Goal: Find specific page/section: Find specific page/section

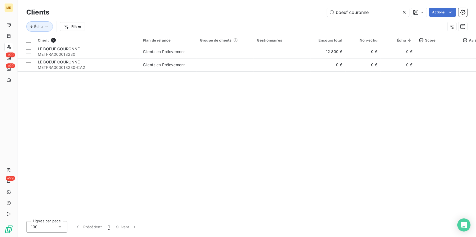
click at [403, 10] on icon at bounding box center [404, 12] width 5 height 5
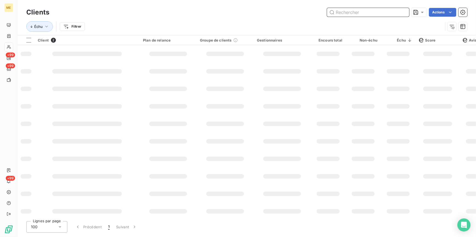
click at [399, 10] on input "text" at bounding box center [368, 12] width 82 height 9
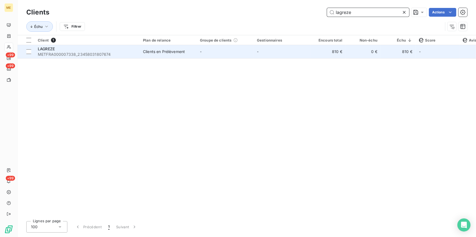
type input "lagreze"
click at [105, 57] on td "LAGREZE METFRA000007338_23458031807674" at bounding box center [87, 51] width 105 height 13
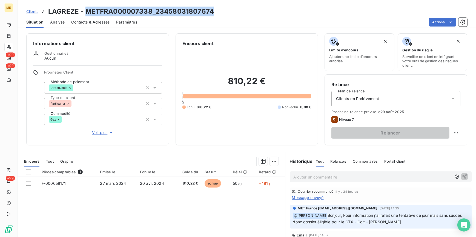
drag, startPoint x: 221, startPoint y: 6, endPoint x: 85, endPoint y: 11, distance: 136.2
click at [85, 11] on div "Clients LAGREZE - METFRA000007338_23458031807674 Situation Analyse Contacts & A…" at bounding box center [247, 14] width 459 height 28
copy h3 "METFRA000007338_23458031807674"
click at [33, 11] on span "Clients" at bounding box center [32, 11] width 12 height 4
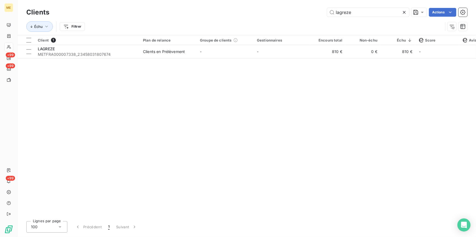
click at [404, 12] on icon at bounding box center [404, 12] width 3 height 3
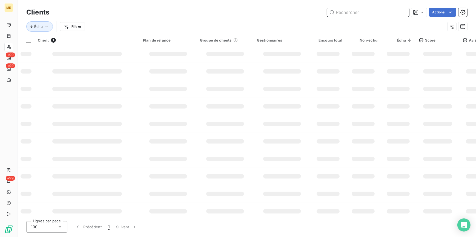
click at [392, 12] on input "text" at bounding box center [368, 12] width 82 height 9
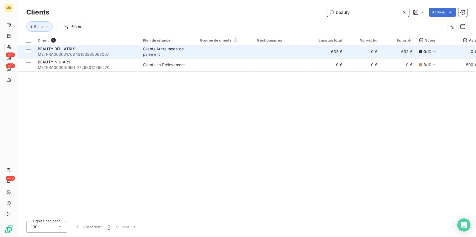
type input "beauty"
click at [117, 56] on span "METFRA000001768_12133285063007" at bounding box center [87, 54] width 99 height 5
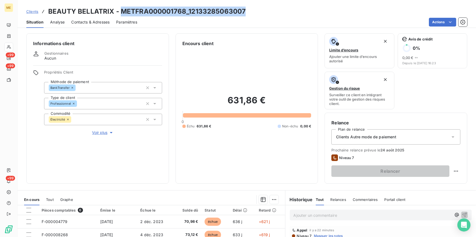
drag, startPoint x: 254, startPoint y: 11, endPoint x: 122, endPoint y: 12, distance: 132.6
click at [122, 12] on div "Clients BEAUTY BELLATRIX - METFRA000001768_12133285063007" at bounding box center [247, 12] width 459 height 10
copy h3 "METFRA000001768_12133285063007"
click at [34, 13] on span "Clients" at bounding box center [32, 11] width 12 height 4
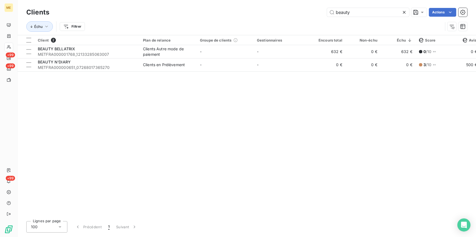
click at [404, 10] on icon at bounding box center [404, 12] width 5 height 5
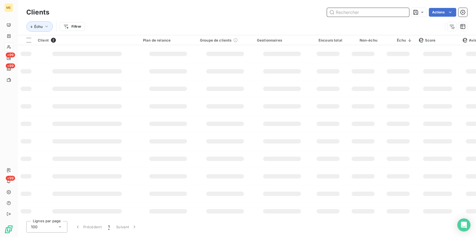
click at [383, 13] on input "text" at bounding box center [368, 12] width 82 height 9
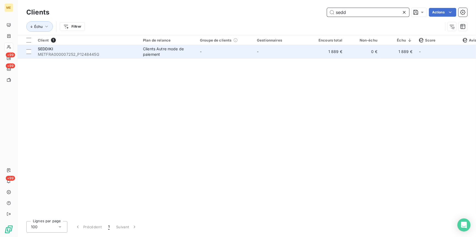
type input "sedd"
click at [135, 55] on span "METFRA000007252_P1248445G" at bounding box center [87, 54] width 99 height 5
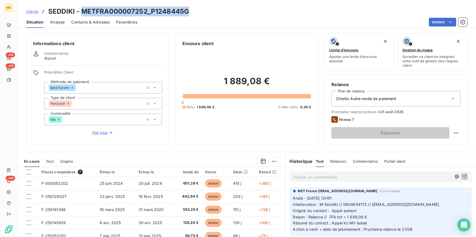
drag, startPoint x: 194, startPoint y: 11, endPoint x: 83, endPoint y: 13, distance: 110.7
click at [83, 13] on div "Clients SEDDIKI - METFRA000007252_P1248445G" at bounding box center [247, 12] width 459 height 10
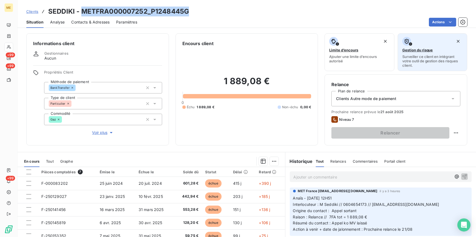
copy h3 "METFRA000007252_P1248445G"
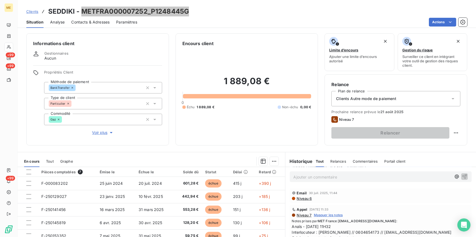
scroll to position [75, 0]
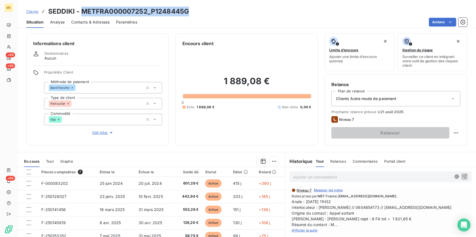
click at [311, 231] on span "Afficher la suite" at bounding box center [305, 231] width 26 height 4
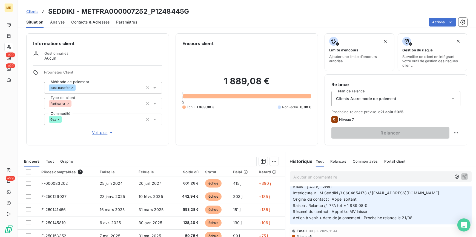
scroll to position [0, 0]
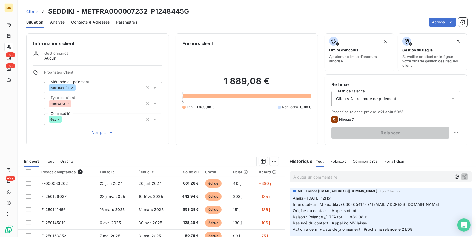
click at [33, 11] on span "Clients" at bounding box center [32, 11] width 12 height 4
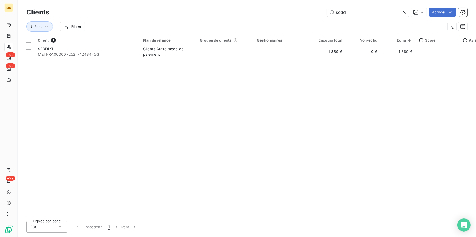
click at [404, 12] on icon at bounding box center [404, 12] width 5 height 5
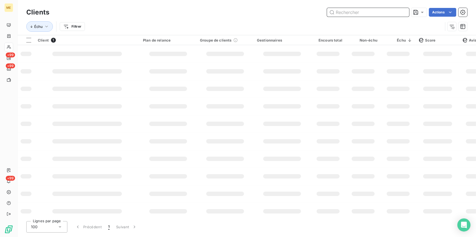
click at [401, 13] on input "text" at bounding box center [368, 12] width 82 height 9
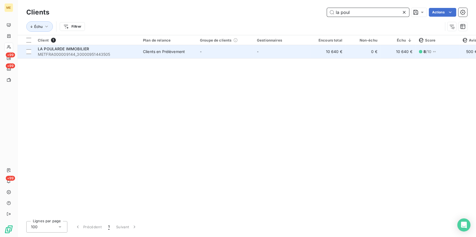
type input "la poul"
click at [141, 55] on td "Clients en Prélèvement" at bounding box center [168, 51] width 57 height 13
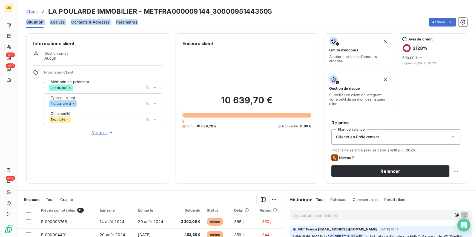
drag, startPoint x: 274, startPoint y: 11, endPoint x: 148, endPoint y: 18, distance: 126.4
click at [148, 18] on div "Clients LA POULARDE IMMOBILIER - METFRA000009144_30000951443505 Situation Analy…" at bounding box center [247, 14] width 459 height 28
click at [101, 134] on span "Voir plus" at bounding box center [103, 132] width 22 height 5
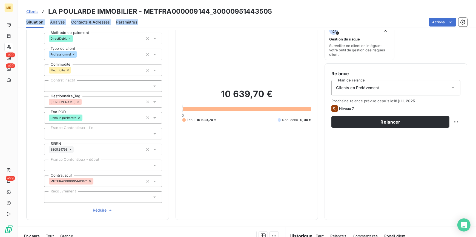
scroll to position [50, 0]
click at [296, 13] on div "Clients LA POULARDE IMMOBILIER - METFRA000009144_30000951443505" at bounding box center [247, 12] width 459 height 10
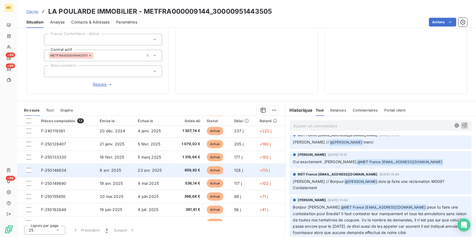
scroll to position [75, 0]
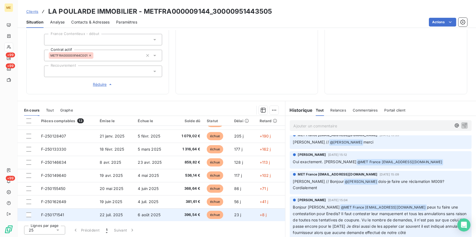
click at [144, 215] on span "6 août 2025" at bounding box center [149, 215] width 23 height 5
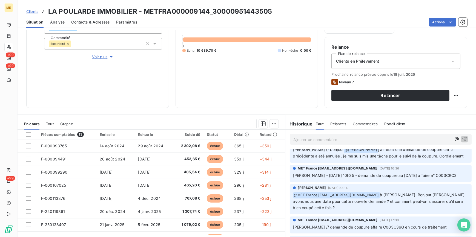
scroll to position [65, 0]
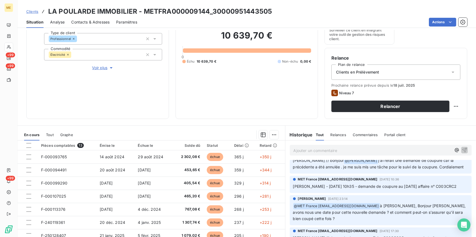
click at [35, 9] on link "Clients" at bounding box center [32, 11] width 12 height 5
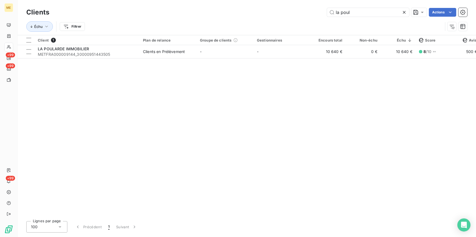
click at [407, 11] on div at bounding box center [406, 12] width 8 height 9
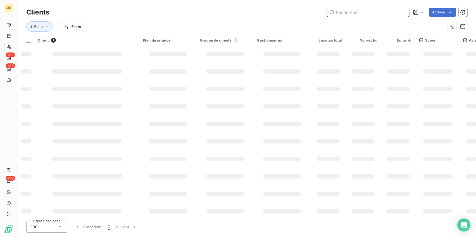
click at [397, 11] on input "text" at bounding box center [368, 12] width 82 height 9
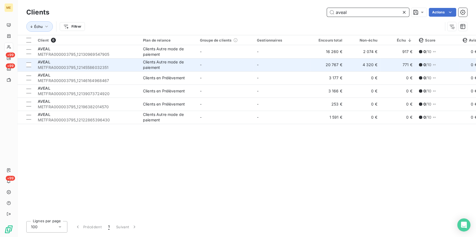
type input "aveal"
click at [319, 65] on td "20 767 €" at bounding box center [328, 64] width 35 height 13
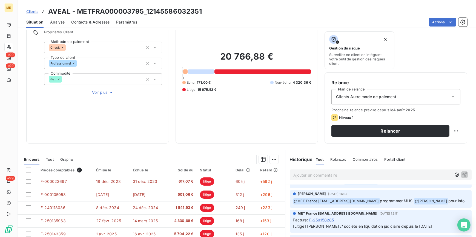
scroll to position [40, 0]
click at [32, 11] on span "Clients" at bounding box center [32, 11] width 12 height 4
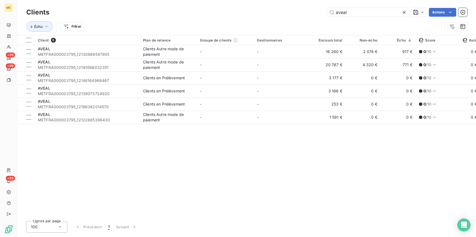
click at [402, 12] on icon at bounding box center [404, 12] width 5 height 5
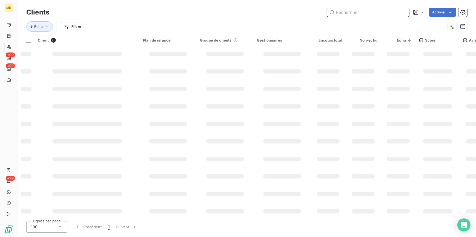
click at [402, 12] on input "text" at bounding box center [368, 12] width 82 height 9
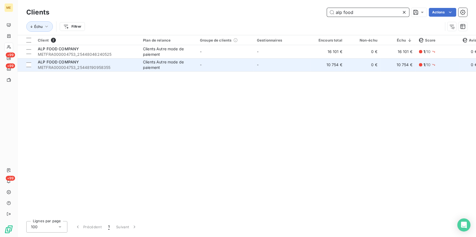
type input "alp food"
click at [205, 66] on td "-" at bounding box center [225, 64] width 57 height 13
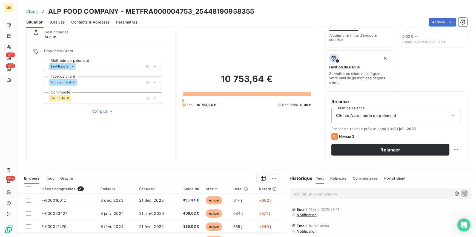
scroll to position [15, 0]
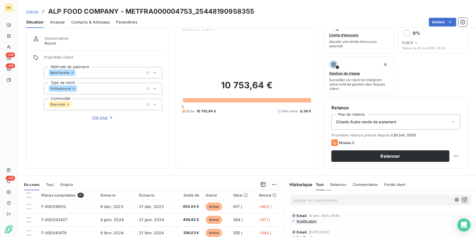
click at [96, 118] on span "Voir plus" at bounding box center [103, 117] width 22 height 5
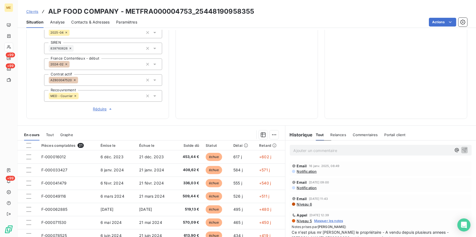
scroll to position [126, 0]
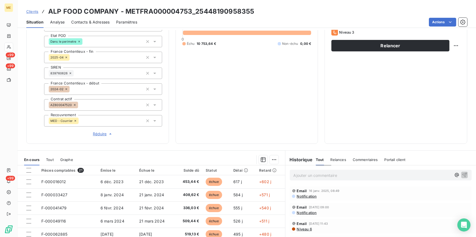
click at [35, 11] on span "Clients" at bounding box center [32, 11] width 12 height 4
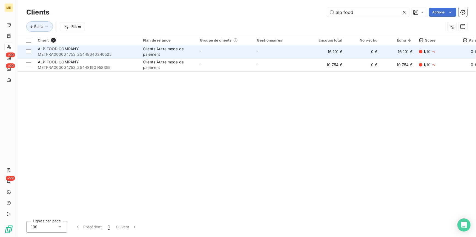
click at [123, 55] on span "METFRA000004753_25448046240525" at bounding box center [87, 54] width 99 height 5
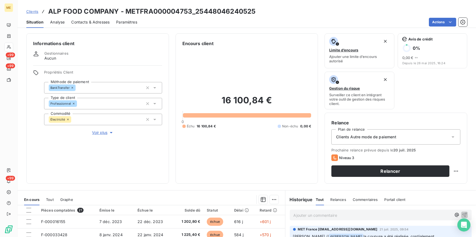
click at [96, 133] on span "Voir plus" at bounding box center [103, 132] width 22 height 5
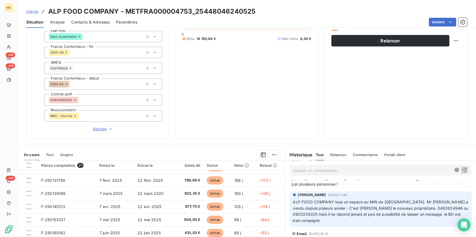
scroll to position [126, 0]
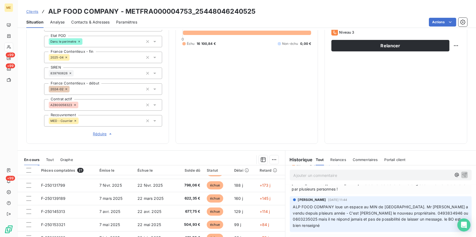
click at [33, 11] on span "Clients" at bounding box center [32, 11] width 12 height 4
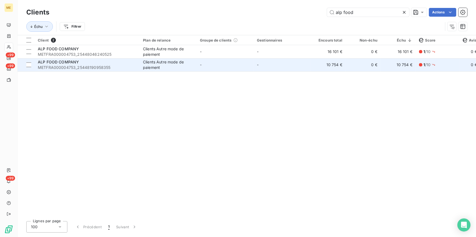
click at [95, 68] on span "METFRA000004753_25448190958355" at bounding box center [87, 67] width 99 height 5
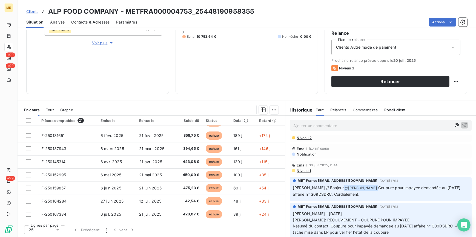
scroll to position [50, 0]
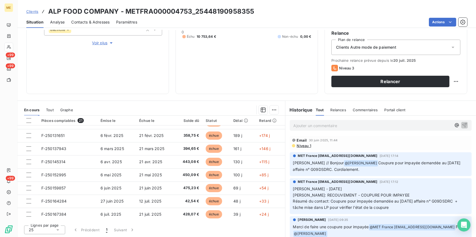
drag, startPoint x: 350, startPoint y: 163, endPoint x: 446, endPoint y: 177, distance: 97.7
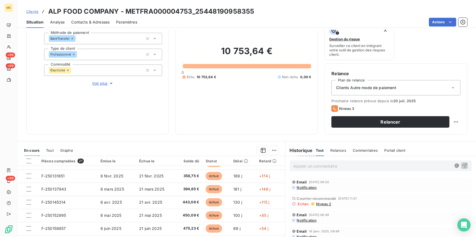
scroll to position [0, 0]
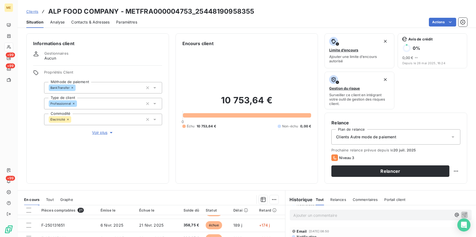
click at [98, 133] on span "Voir plus" at bounding box center [103, 132] width 22 height 5
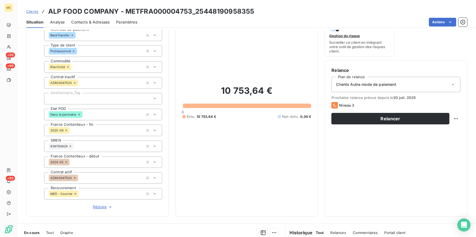
scroll to position [124, 0]
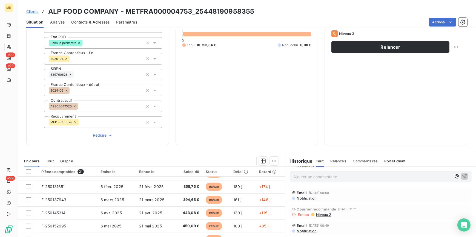
click at [101, 136] on span "Réduire" at bounding box center [103, 135] width 20 height 5
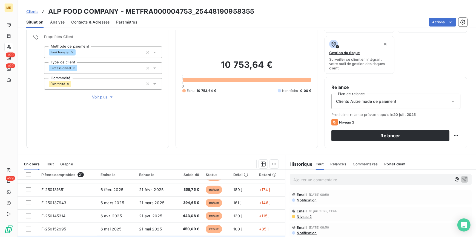
scroll to position [90, 0]
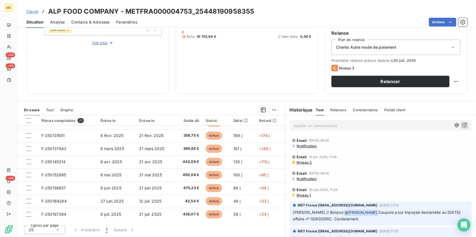
click at [378, 191] on div "Email [DATE] 11:44" at bounding box center [381, 190] width 178 height 4
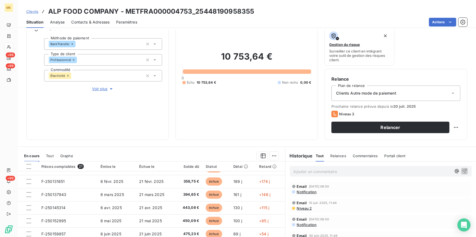
scroll to position [75, 0]
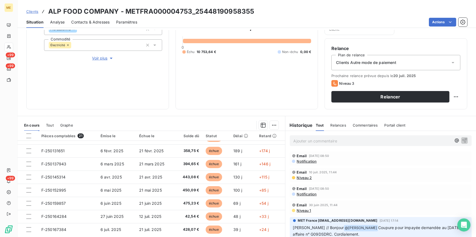
drag, startPoint x: 379, startPoint y: 219, endPoint x: 399, endPoint y: 218, distance: 20.3
click at [399, 219] on div "MET France [EMAIL_ADDRESS][DOMAIN_NAME] [DATE] 17:14" at bounding box center [381, 221] width 176 height 5
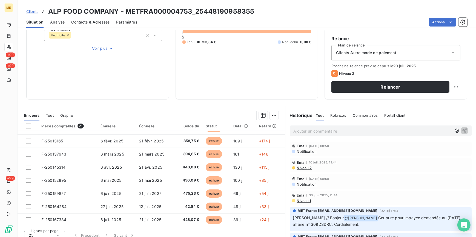
scroll to position [90, 0]
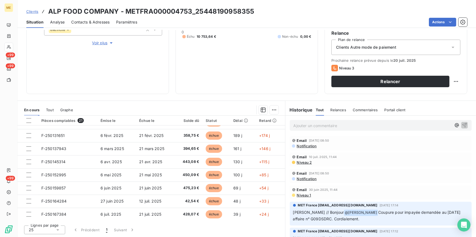
click at [186, 106] on div at bounding box center [179, 110] width 199 height 9
drag, startPoint x: 195, startPoint y: 12, endPoint x: 258, endPoint y: 16, distance: 63.4
click at [258, 16] on div "Clients ALP FOOD COMPANY - METFRA000004753_25448190958355 Situation Analyse Con…" at bounding box center [247, 14] width 459 height 28
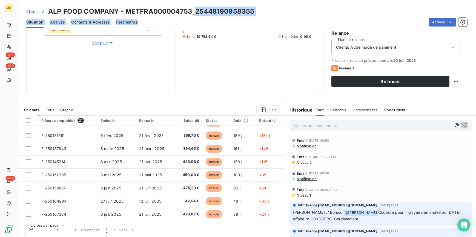
copy div "25448190958355 Situation Analyse Contacts & Adresses Paramètres Actions"
click at [36, 10] on span "Clients" at bounding box center [32, 11] width 12 height 4
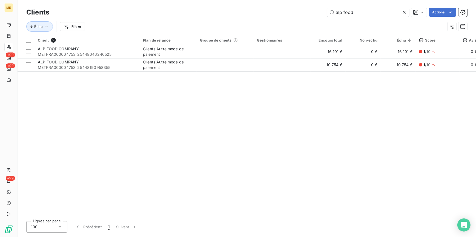
click at [405, 12] on icon at bounding box center [404, 12] width 3 height 3
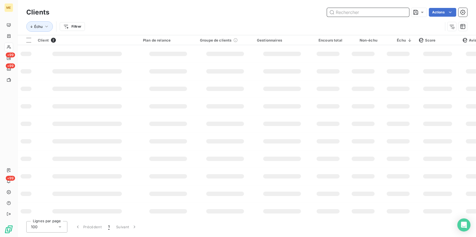
click at [392, 10] on input "text" at bounding box center [368, 12] width 82 height 9
paste input "METFRA000009433_GI024298"
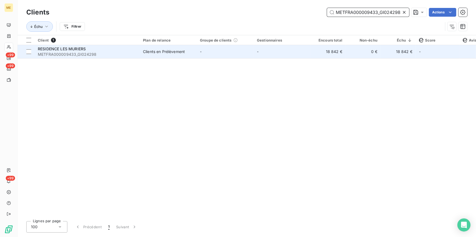
type input "METFRA000009433_GI024298"
click at [356, 55] on td "0 €" at bounding box center [363, 51] width 35 height 13
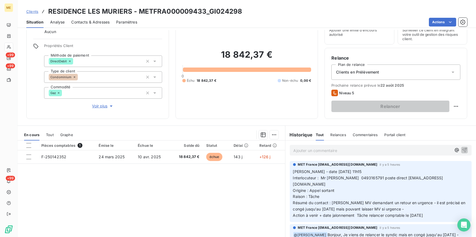
scroll to position [25, 0]
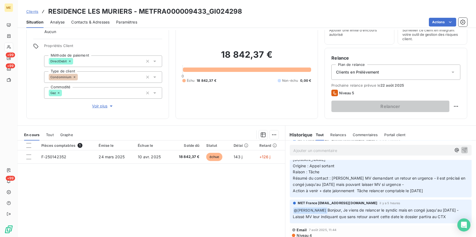
click at [35, 9] on link "Clients" at bounding box center [32, 11] width 12 height 5
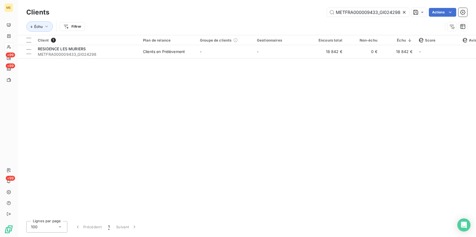
click at [405, 11] on icon at bounding box center [404, 12] width 5 height 5
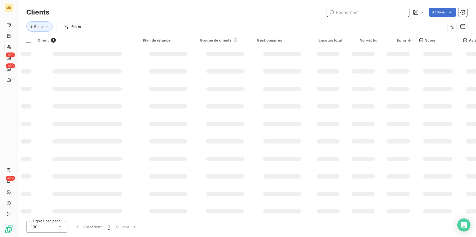
click at [391, 16] on input "text" at bounding box center [368, 12] width 82 height 9
paste input "METFRA000001375_06353979692851"
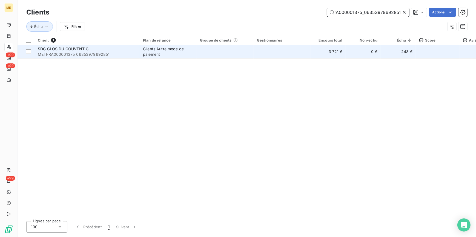
type input "METFRA000001375_06353979692851"
click at [149, 56] on div "Clients Autre mode de paiement" at bounding box center [168, 51] width 50 height 11
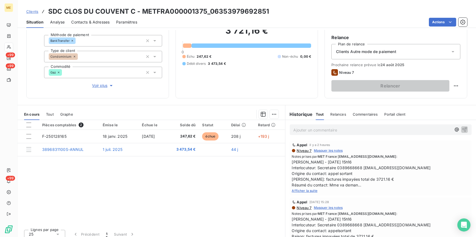
scroll to position [51, 0]
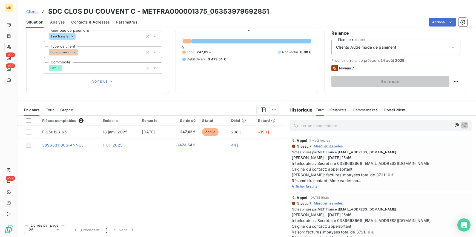
click at [305, 187] on span "Afficher la suite" at bounding box center [305, 187] width 26 height 4
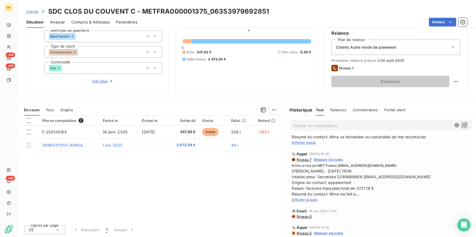
scroll to position [50, 0]
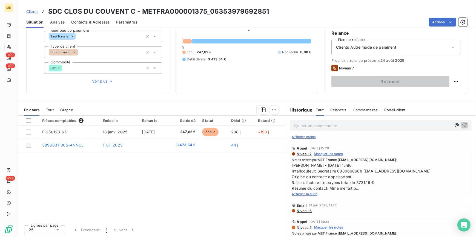
click at [308, 194] on span "Afficher la suite" at bounding box center [305, 194] width 26 height 4
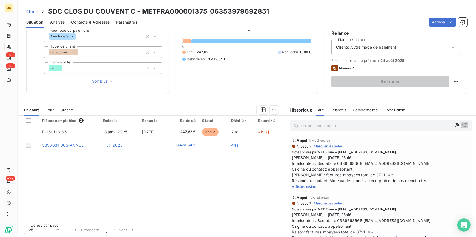
click at [39, 8] on div "Clients SDC CLOS DU COUVENT C - METFRA000001375_06353979692851" at bounding box center [147, 12] width 243 height 10
click at [33, 12] on span "Clients" at bounding box center [32, 11] width 12 height 4
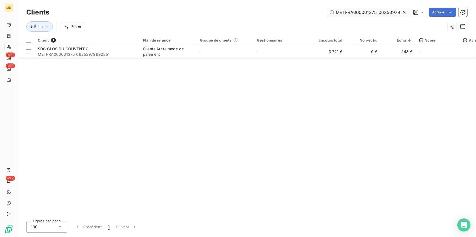
click at [405, 11] on icon at bounding box center [404, 12] width 5 height 5
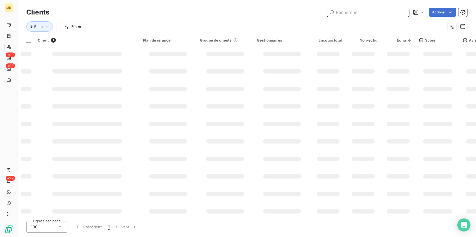
click at [398, 11] on input "text" at bounding box center [368, 12] width 82 height 9
paste input "METFRA000007252_P1248445G"
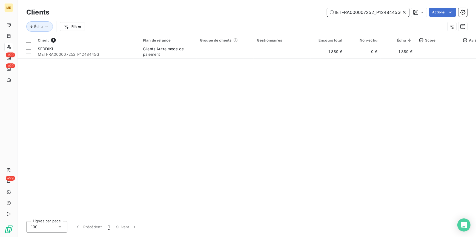
type input "METFRA000007252_P1248445G"
click at [359, 50] on td "0 €" at bounding box center [363, 51] width 35 height 13
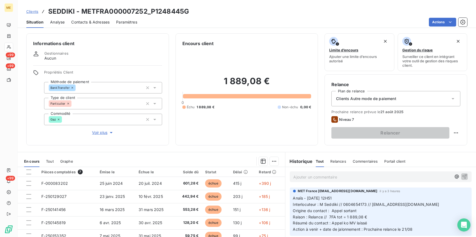
click at [33, 8] on div "Clients SEDDIKI - METFRA000007252_P1248445G" at bounding box center [107, 12] width 163 height 10
click at [32, 11] on span "Clients" at bounding box center [32, 11] width 12 height 4
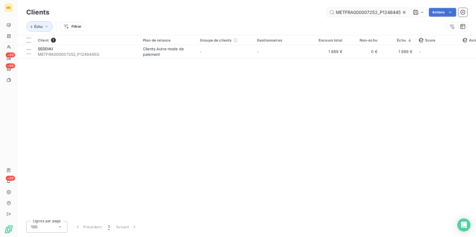
click at [405, 11] on icon at bounding box center [404, 12] width 5 height 5
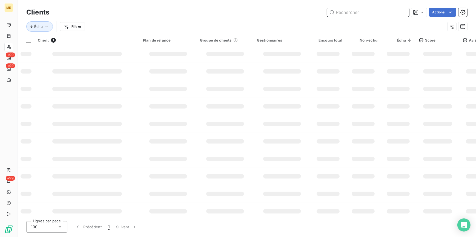
click at [397, 10] on input "text" at bounding box center [368, 12] width 82 height 9
paste input "METFRA000008070_09643415289508"
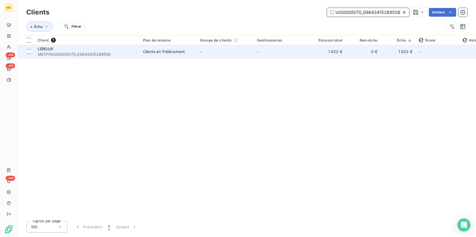
type input "METFRA000008070_09643415289508"
click at [337, 56] on td "1 622 €" at bounding box center [328, 51] width 35 height 13
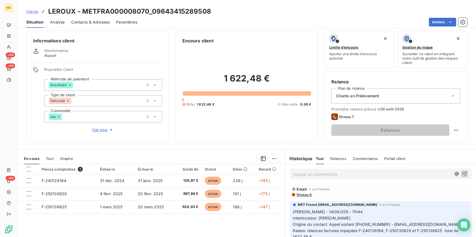
scroll to position [2, 0]
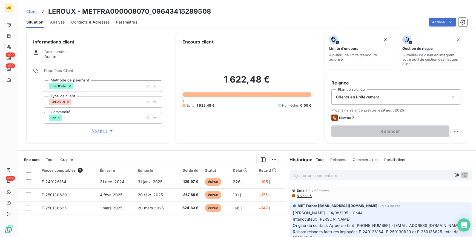
click at [35, 11] on span "Clients" at bounding box center [32, 11] width 12 height 4
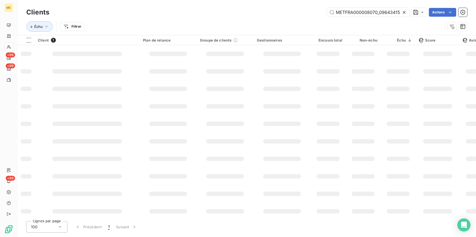
scroll to position [0, 16]
click at [406, 11] on icon at bounding box center [404, 12] width 5 height 5
click at [399, 11] on input "text" at bounding box center [368, 12] width 82 height 9
paste input "METFRA000007503_01554847950337"
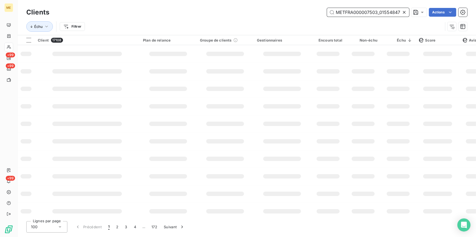
scroll to position [0, 16]
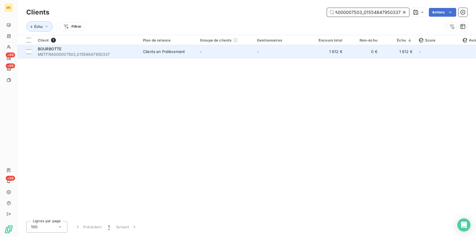
type input "METFRA000007503_01554847950337"
click at [367, 52] on td "0 €" at bounding box center [363, 51] width 35 height 13
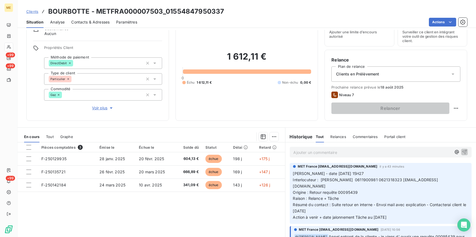
click at [37, 11] on span "Clients" at bounding box center [32, 11] width 12 height 4
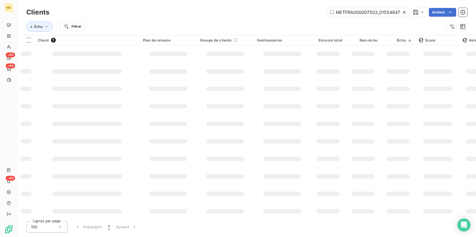
scroll to position [0, 16]
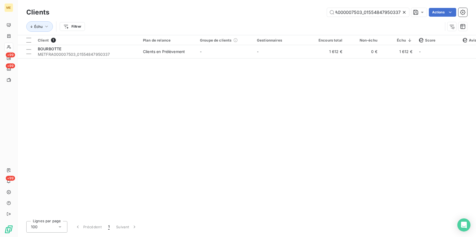
click at [403, 13] on icon at bounding box center [404, 12] width 5 height 5
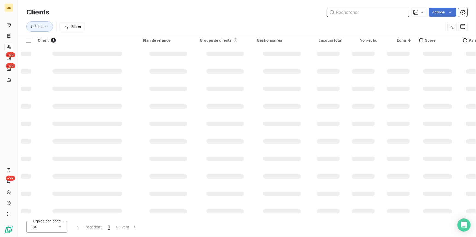
click at [402, 12] on input "text" at bounding box center [368, 12] width 82 height 9
paste input "METFRA000005869_16352243114355"
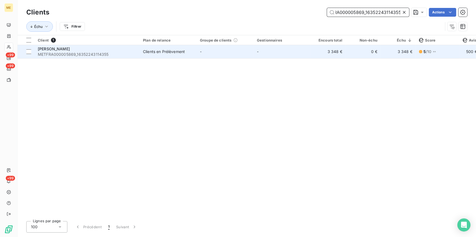
type input "METFRA000005869_16352243114355"
click at [344, 54] on td "3 348 €" at bounding box center [328, 51] width 35 height 13
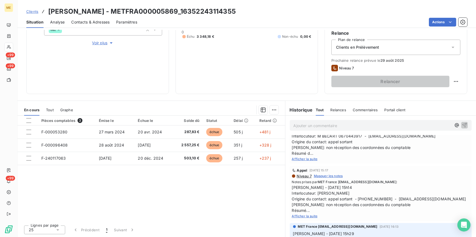
scroll to position [124, 0]
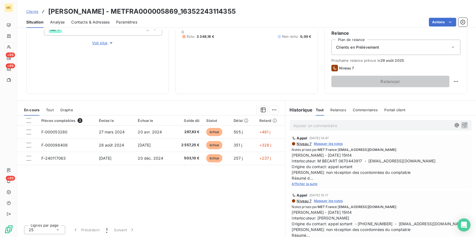
click at [310, 184] on span "Afficher la suite" at bounding box center [305, 184] width 26 height 4
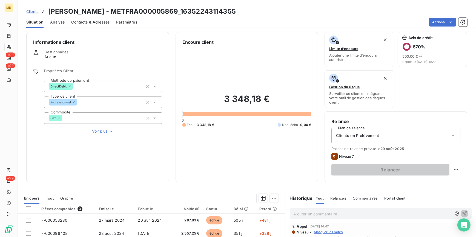
scroll to position [0, 0]
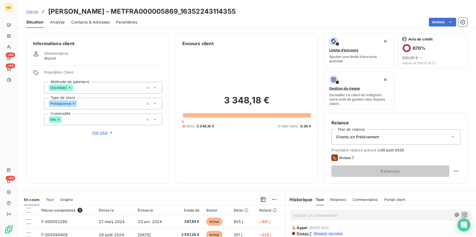
click at [34, 12] on span "Clients" at bounding box center [32, 11] width 12 height 4
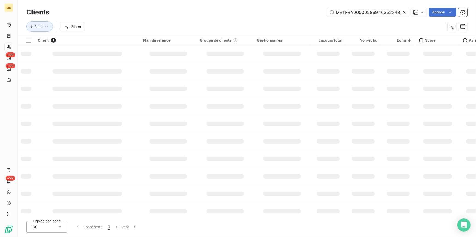
scroll to position [0, 14]
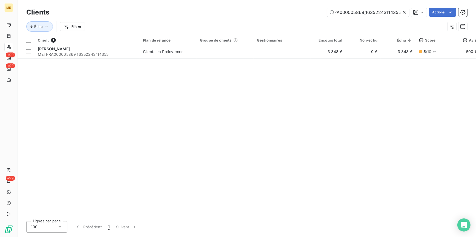
click at [406, 11] on icon at bounding box center [404, 12] width 5 height 5
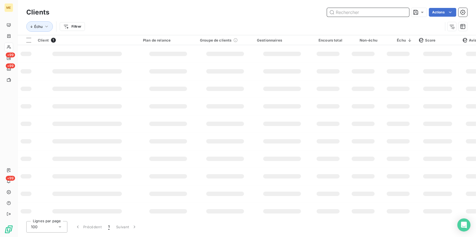
click at [399, 11] on input "text" at bounding box center [368, 12] width 82 height 9
paste input "METFRA000008176_16336034713512"
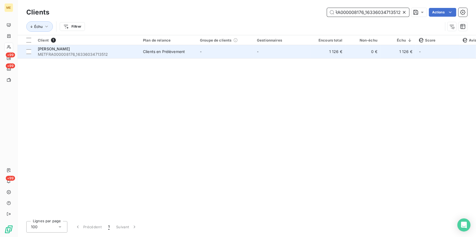
type input "METFRA000008176_16336034713512"
click at [282, 50] on td "-" at bounding box center [282, 51] width 57 height 13
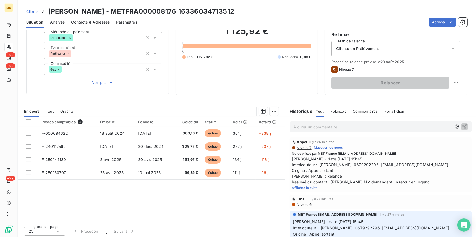
scroll to position [51, 0]
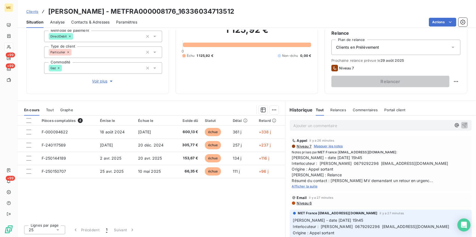
click at [303, 185] on span "Afficher la suite" at bounding box center [305, 187] width 26 height 4
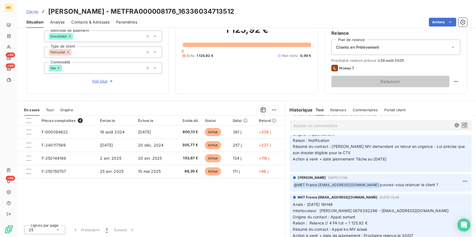
scroll to position [199, 0]
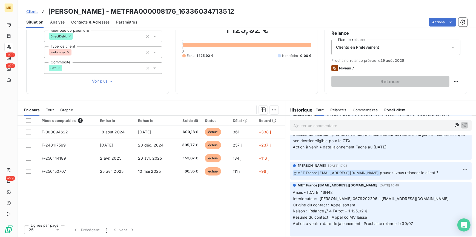
click at [32, 12] on span "Clients" at bounding box center [32, 11] width 12 height 4
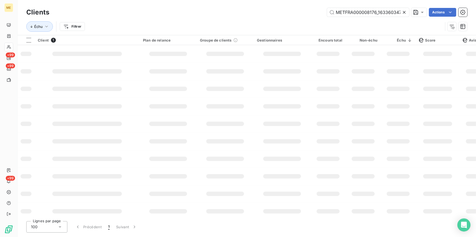
scroll to position [0, 13]
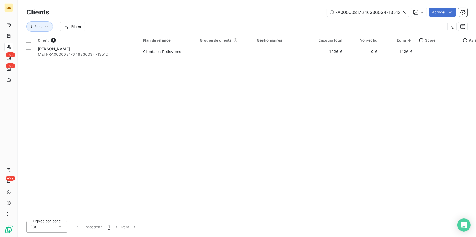
click at [403, 11] on icon at bounding box center [404, 12] width 5 height 5
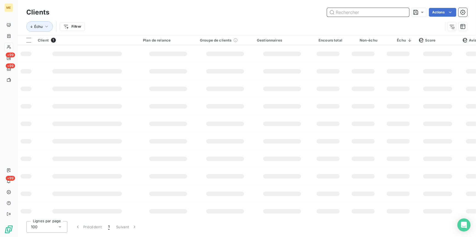
click at [397, 11] on input "text" at bounding box center [368, 12] width 82 height 9
paste input "METFRA000008247_31211530"
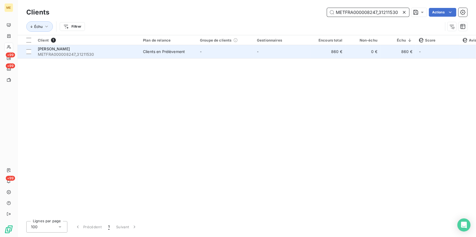
type input "METFRA000008247_31211530"
click at [363, 52] on td "0 €" at bounding box center [363, 51] width 35 height 13
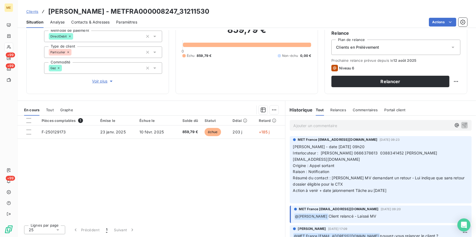
click at [32, 11] on span "Clients" at bounding box center [32, 11] width 12 height 4
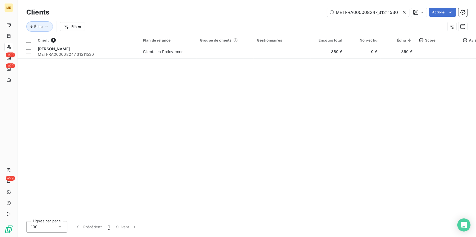
click at [406, 11] on icon at bounding box center [404, 12] width 5 height 5
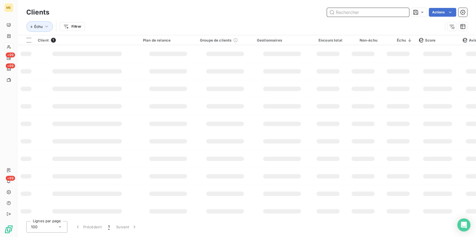
click at [398, 11] on input "text" at bounding box center [368, 12] width 82 height 9
paste input "METFRA000002613_GI119765"
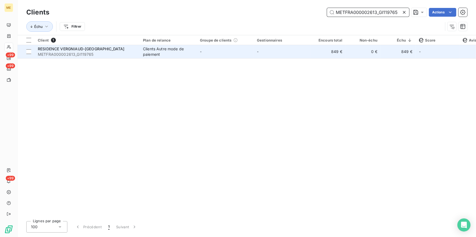
type input "METFRA000002613_GI119765"
click at [259, 53] on td "-" at bounding box center [282, 51] width 57 height 13
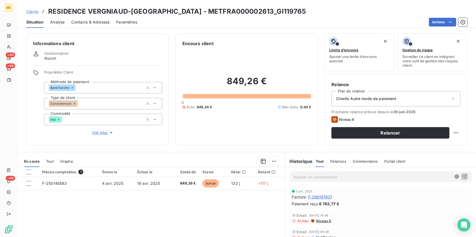
click at [48, 159] on span "Tout" at bounding box center [50, 161] width 8 height 4
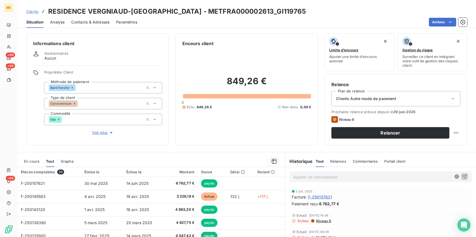
click at [29, 167] on th "Pièces comptables 20" at bounding box center [50, 172] width 64 height 10
click at [30, 164] on div "En cours" at bounding box center [31, 162] width 15 height 12
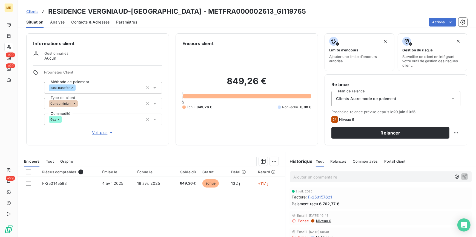
click at [30, 10] on span "Clients" at bounding box center [32, 11] width 12 height 4
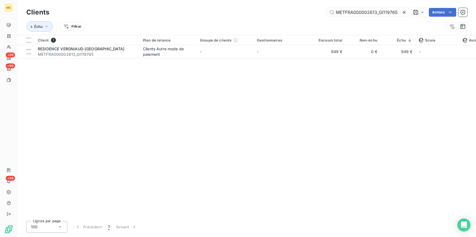
click at [405, 10] on icon at bounding box center [404, 12] width 5 height 5
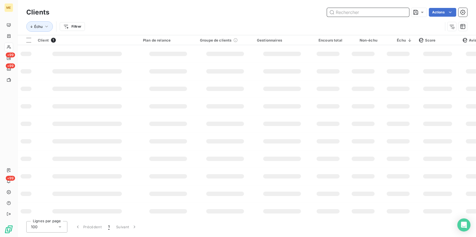
click at [403, 10] on input "text" at bounding box center [368, 12] width 82 height 9
paste input "METFRA000007338_23458031807674"
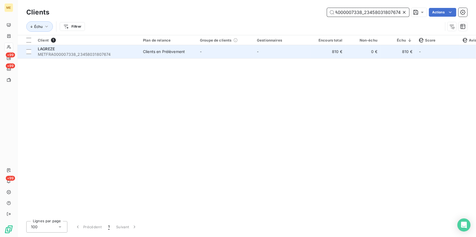
type input "METFRA000007338_23458031807674"
click at [279, 55] on td "-" at bounding box center [282, 51] width 57 height 13
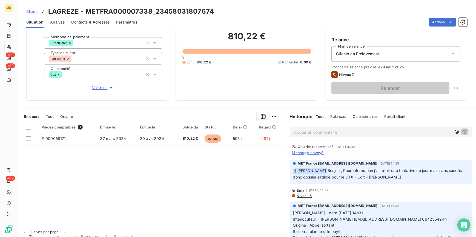
scroll to position [51, 0]
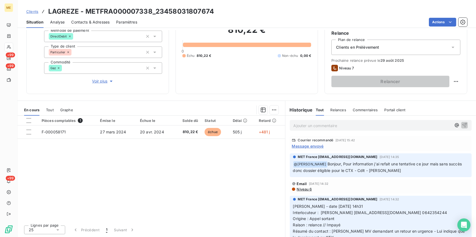
click at [35, 12] on span "Clients" at bounding box center [32, 11] width 12 height 4
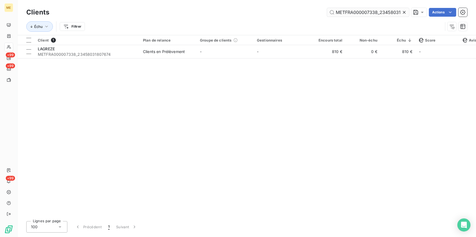
click at [406, 12] on icon at bounding box center [404, 12] width 5 height 5
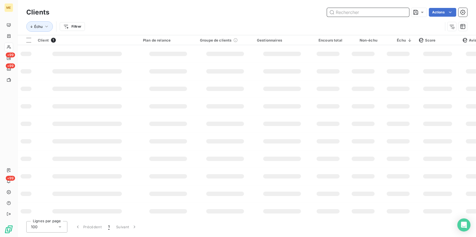
click at [398, 12] on input "text" at bounding box center [368, 12] width 82 height 9
paste input "METFRA000007945_17587120092753"
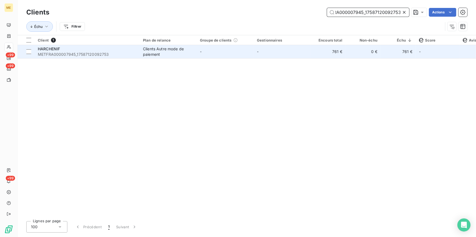
type input "METFRA000007945_17587120092753"
click at [290, 48] on td "-" at bounding box center [282, 51] width 57 height 13
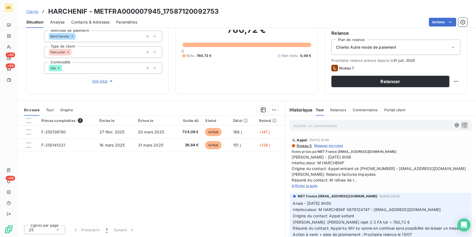
scroll to position [25, 0]
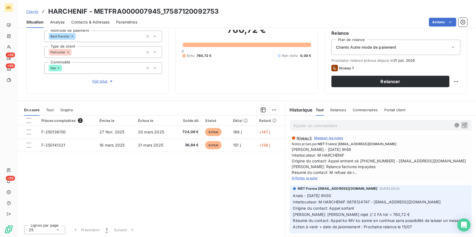
click at [313, 178] on span "Afficher la suite" at bounding box center [305, 178] width 26 height 4
click at [29, 10] on span "Clients" at bounding box center [32, 11] width 12 height 4
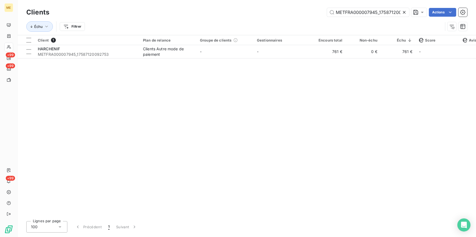
click at [406, 11] on icon at bounding box center [404, 12] width 5 height 5
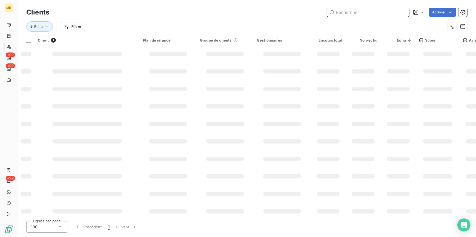
click at [394, 12] on input "text" at bounding box center [368, 12] width 82 height 9
paste input "METFRA000006727_14484804600107"
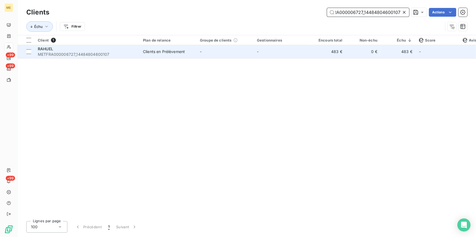
type input "METFRA000006727_14484804600107"
click at [182, 55] on td "Clients en Prélèvement" at bounding box center [168, 51] width 57 height 13
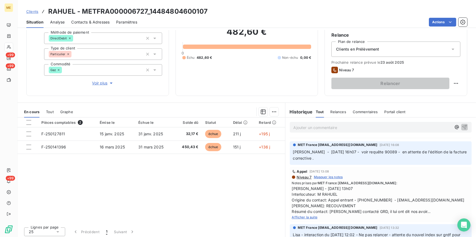
scroll to position [25, 0]
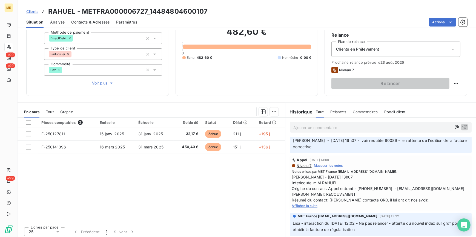
click at [308, 206] on span "Afficher la suite" at bounding box center [305, 206] width 26 height 4
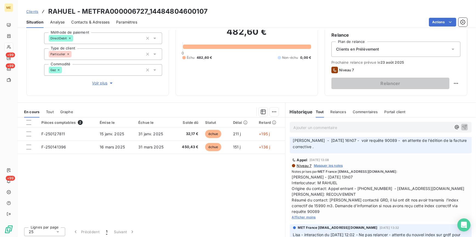
click at [33, 13] on span "Clients" at bounding box center [32, 11] width 12 height 4
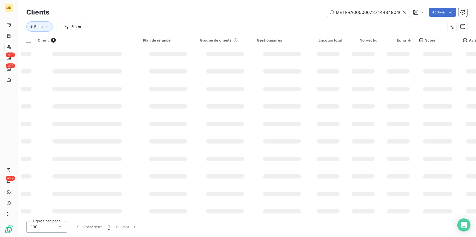
scroll to position [0, 15]
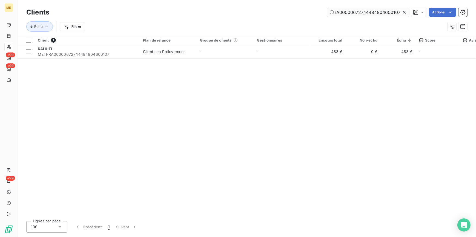
click at [404, 13] on icon at bounding box center [404, 12] width 5 height 5
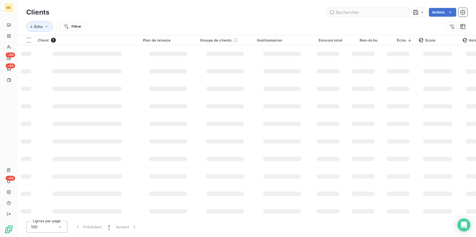
scroll to position [0, 0]
click at [396, 10] on input "text" at bounding box center [368, 12] width 82 height 9
paste input "METFRA000007477_16108682860734"
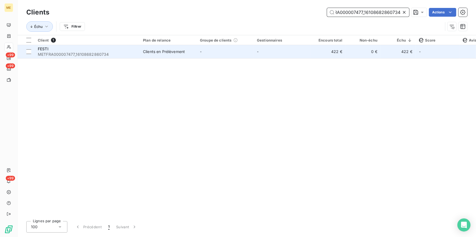
type input "METFRA000007477_16108682860734"
click at [318, 51] on td "422 €" at bounding box center [328, 51] width 35 height 13
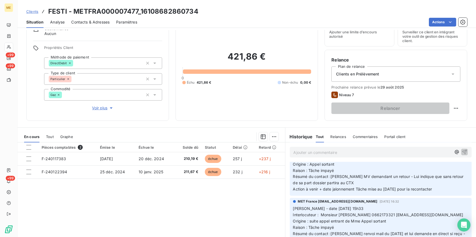
scroll to position [149, 0]
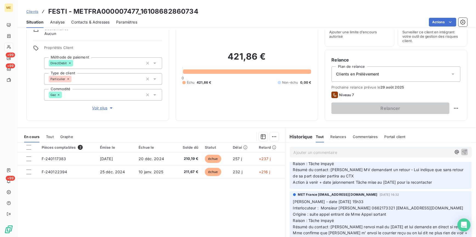
click at [30, 13] on span "Clients" at bounding box center [32, 11] width 12 height 4
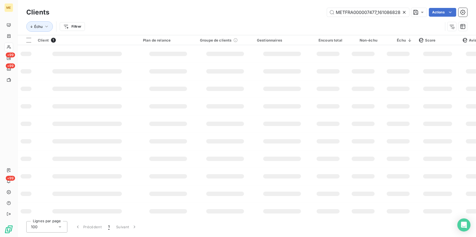
scroll to position [0, 14]
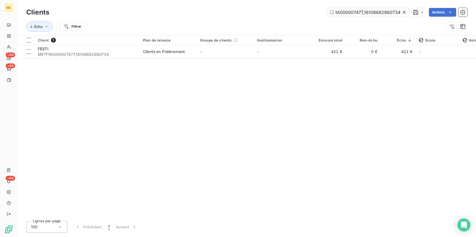
click at [400, 13] on input "METFRA000007477_16108682860734" at bounding box center [368, 12] width 82 height 9
click at [405, 12] on icon at bounding box center [404, 12] width 5 height 5
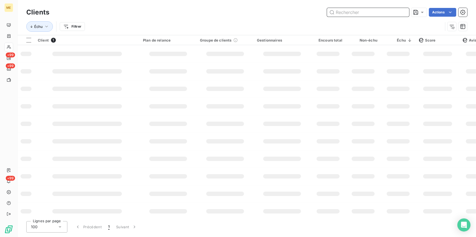
click at [400, 10] on input "text" at bounding box center [368, 12] width 82 height 9
paste input "METFRA000008698_17943270612496"
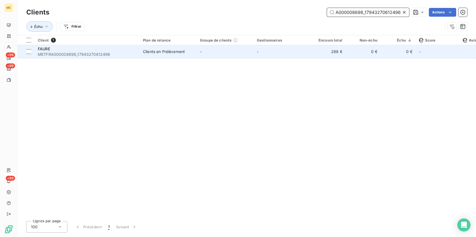
type input "METFRA000008698_17943270612496"
click at [320, 53] on td "288 €" at bounding box center [328, 51] width 35 height 13
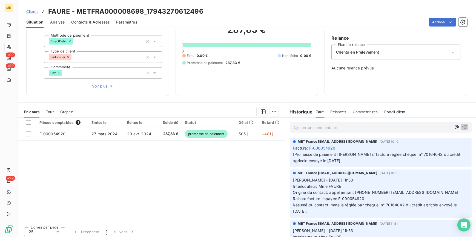
scroll to position [48, 0]
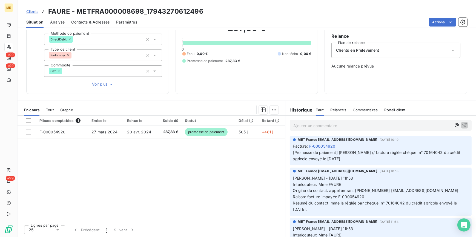
drag, startPoint x: 39, startPoint y: 13, endPoint x: 34, endPoint y: 12, distance: 4.8
click at [38, 13] on div "Clients FAURE - METFRA000008698_17943270612496" at bounding box center [114, 12] width 177 height 10
click at [33, 11] on span "Clients" at bounding box center [32, 11] width 12 height 4
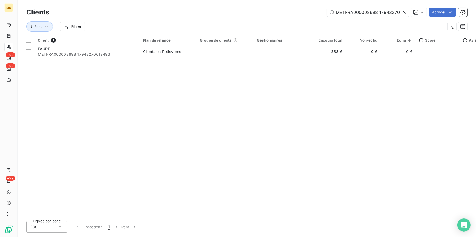
click at [405, 12] on icon at bounding box center [404, 12] width 3 height 3
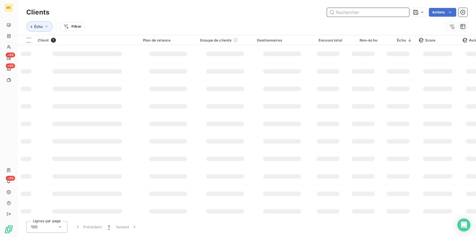
click at [395, 11] on input "text" at bounding box center [368, 12] width 82 height 9
paste input "METFRA000008237_14467872504081"
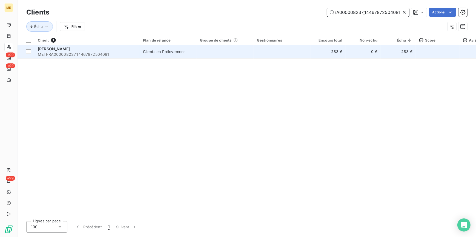
type input "METFRA000008237_14467872504081"
click at [271, 50] on td "-" at bounding box center [282, 51] width 57 height 13
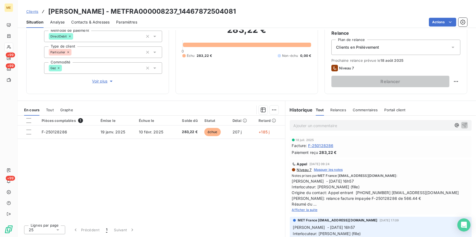
click at [312, 211] on span "Afficher la suite" at bounding box center [305, 210] width 26 height 4
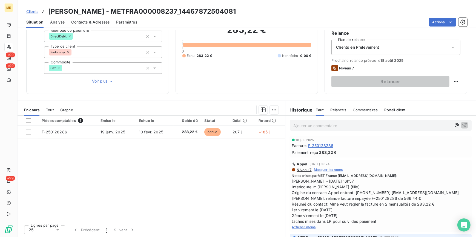
click at [31, 11] on span "Clients" at bounding box center [32, 11] width 12 height 4
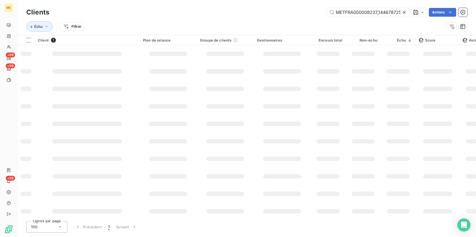
scroll to position [0, 14]
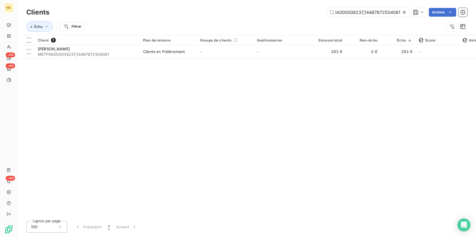
click at [403, 14] on icon at bounding box center [404, 12] width 5 height 5
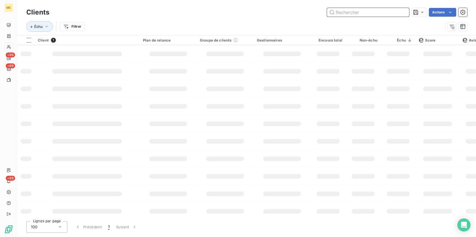
click at [397, 11] on input "text" at bounding box center [368, 12] width 82 height 9
paste input "METFRA000006933_19972503518776"
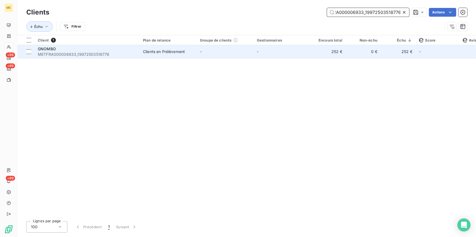
type input "METFRA000006933_19972503518776"
click at [156, 54] on div "Clients en Prélèvement" at bounding box center [164, 51] width 42 height 5
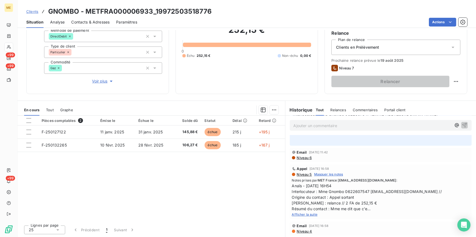
scroll to position [99, 0]
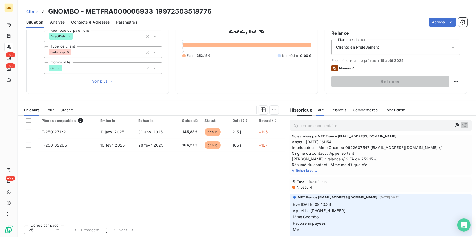
click at [303, 173] on span "Afficher la suite" at bounding box center [305, 171] width 26 height 4
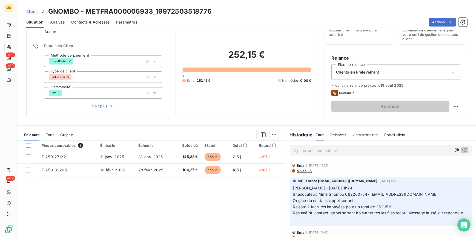
scroll to position [2, 0]
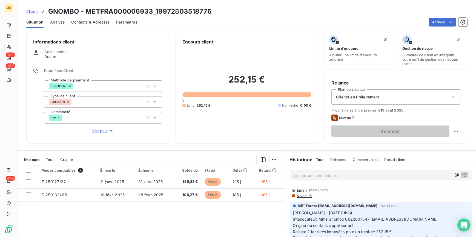
click at [28, 11] on span "Clients" at bounding box center [32, 11] width 12 height 4
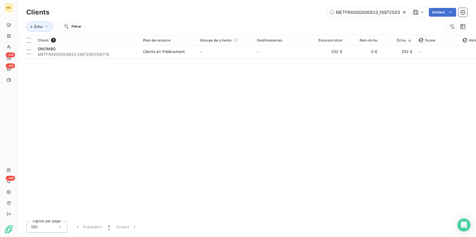
scroll to position [0, 14]
click at [406, 11] on icon at bounding box center [404, 12] width 5 height 5
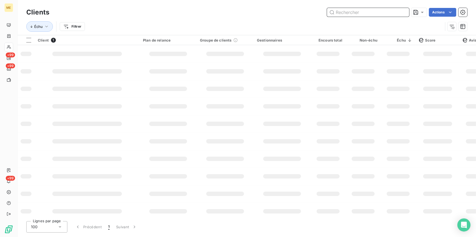
click at [398, 12] on input "text" at bounding box center [368, 12] width 82 height 9
paste input "METFRA000006740_02193342951059"
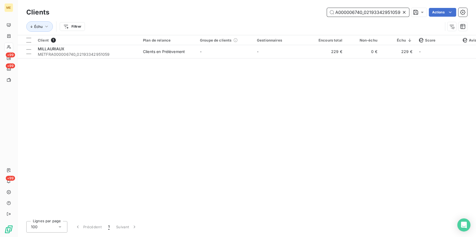
type input "METFRA000006740_02193342951059"
click at [301, 54] on td "-" at bounding box center [282, 51] width 57 height 13
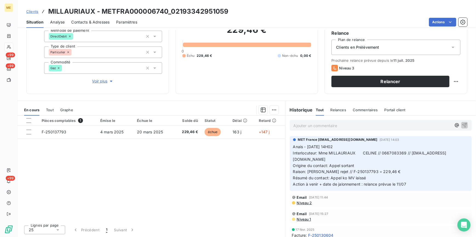
click at [33, 13] on span "Clients" at bounding box center [32, 11] width 12 height 4
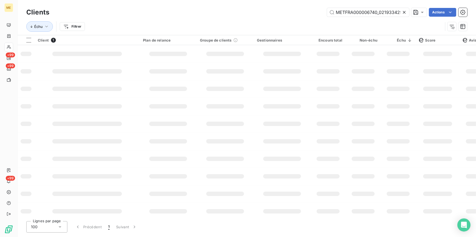
scroll to position [0, 15]
click at [403, 10] on icon at bounding box center [404, 12] width 5 height 5
click at [396, 11] on input "text" at bounding box center [368, 12] width 82 height 9
paste input "METFRA000008325_02398697506740"
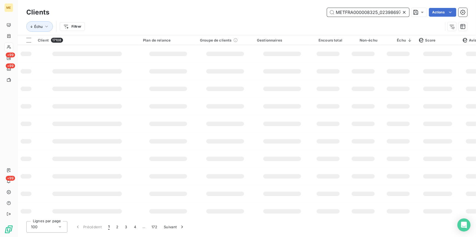
scroll to position [0, 16]
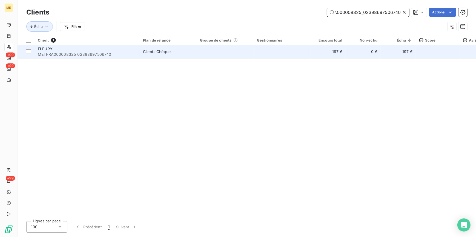
type input "METFRA000008325_02398697506740"
click at [291, 50] on td "-" at bounding box center [282, 51] width 57 height 13
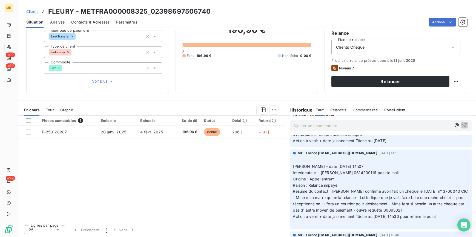
scroll to position [50, 0]
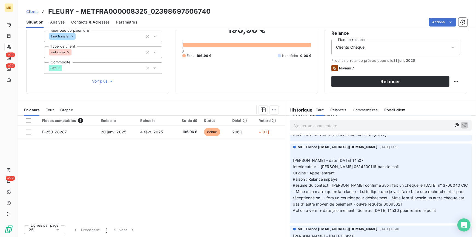
click at [33, 13] on span "Clients" at bounding box center [32, 11] width 12 height 4
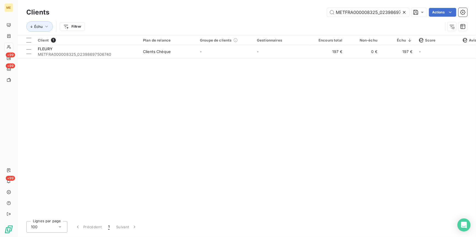
click at [405, 12] on icon at bounding box center [404, 12] width 3 height 3
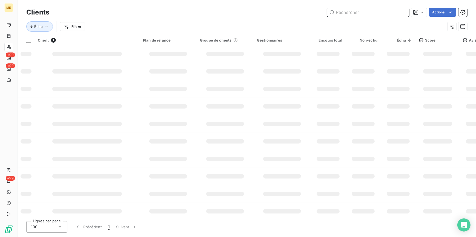
click at [394, 13] on input "text" at bounding box center [368, 12] width 82 height 9
paste input "METFRA000008295_05167583195680"
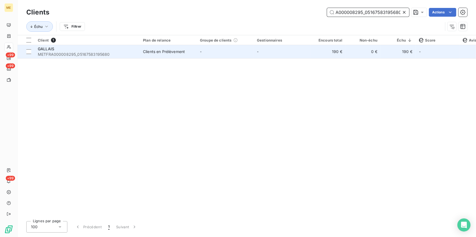
type input "METFRA000008295_05167583195680"
click at [358, 50] on td "0 €" at bounding box center [363, 51] width 35 height 13
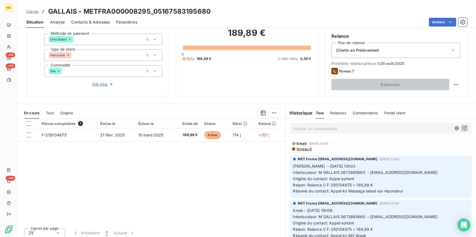
click at [34, 10] on span "Clients" at bounding box center [32, 11] width 12 height 4
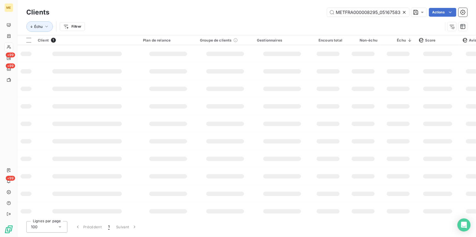
scroll to position [0, 15]
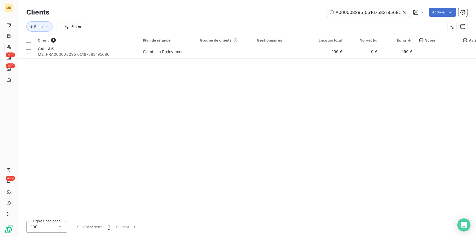
click at [401, 13] on input "METFRA000008295_05167583195680" at bounding box center [368, 12] width 82 height 9
click at [402, 12] on icon at bounding box center [404, 12] width 5 height 5
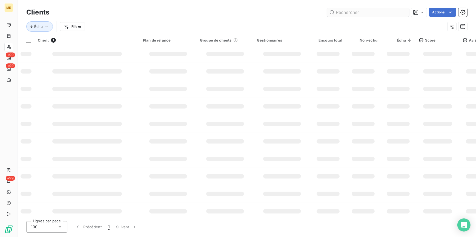
scroll to position [0, 0]
click at [400, 12] on input "text" at bounding box center [368, 12] width 82 height 9
paste input "METFRA000008107_24238784281874"
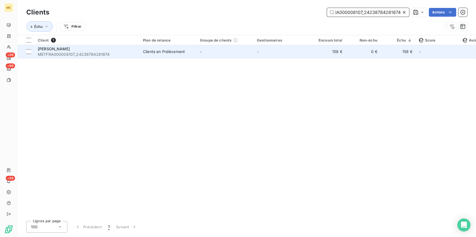
type input "METFRA000008107_24238784281874"
click at [365, 58] on td "0 €" at bounding box center [363, 51] width 35 height 13
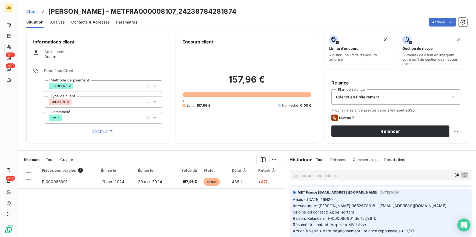
scroll to position [50, 0]
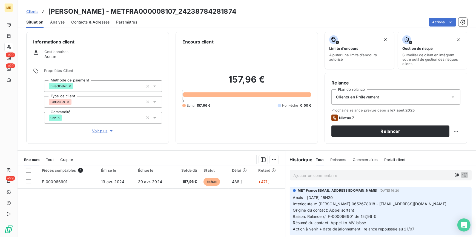
click at [348, 184] on div "Ajouter un commentaire ﻿" at bounding box center [380, 175] width 191 height 19
click at [349, 179] on div "Ajouter un commentaire ﻿" at bounding box center [381, 175] width 182 height 11
click at [353, 172] on p "Ajouter un commentaire ﻿" at bounding box center [373, 175] width 158 height 7
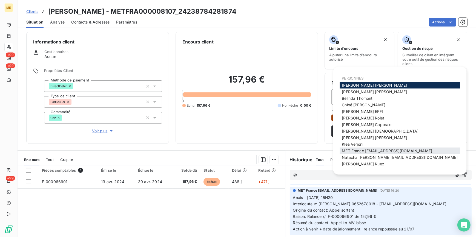
click at [408, 151] on span "MET France [EMAIL_ADDRESS][DOMAIN_NAME]" at bounding box center [387, 151] width 90 height 5
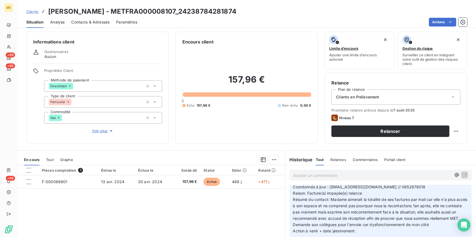
scroll to position [200, 0]
click at [33, 11] on span "Clients" at bounding box center [32, 11] width 12 height 4
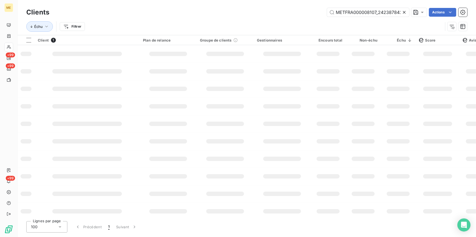
scroll to position [0, 14]
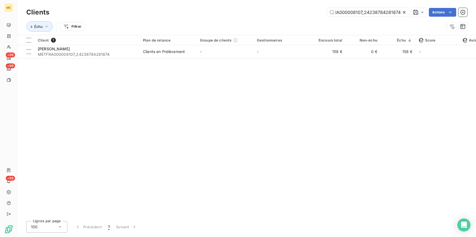
click at [407, 11] on div at bounding box center [406, 12] width 8 height 9
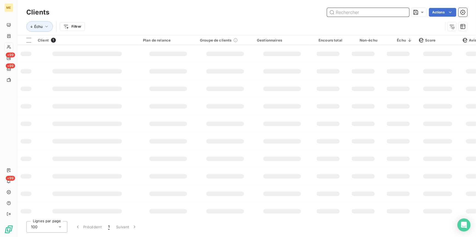
click at [397, 12] on input "text" at bounding box center [368, 12] width 82 height 9
paste input "METFRA000004625_19146598914815"
type input "METFRA000004625_19146598914815"
click at [274, 56] on td at bounding box center [282, 54] width 57 height 18
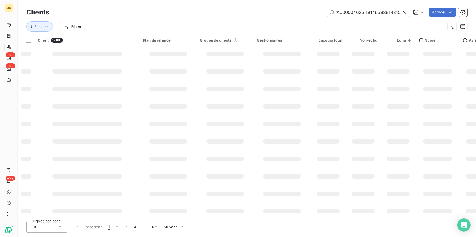
scroll to position [0, 0]
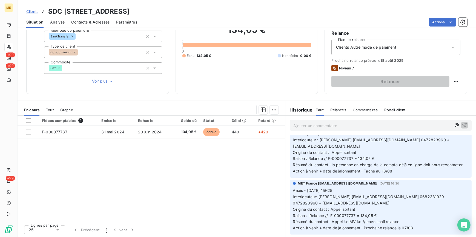
scroll to position [25, 0]
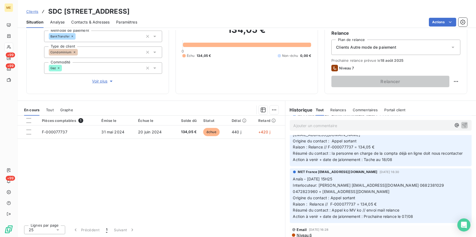
click at [33, 12] on span "Clients" at bounding box center [32, 11] width 12 height 4
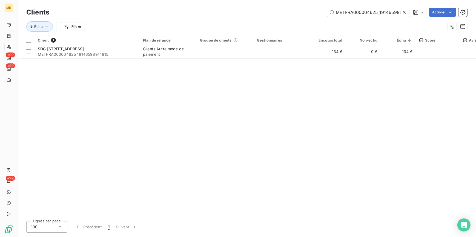
drag, startPoint x: 403, startPoint y: 14, endPoint x: 397, endPoint y: 14, distance: 5.5
click at [402, 14] on icon at bounding box center [404, 12] width 5 height 5
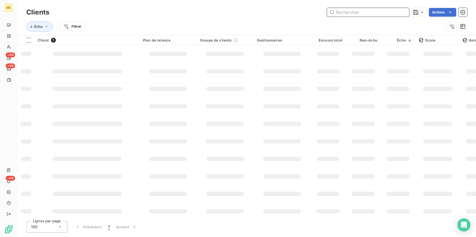
click at [397, 14] on input "text" at bounding box center [368, 12] width 82 height 9
paste input "METFRA000006834_14432706217744"
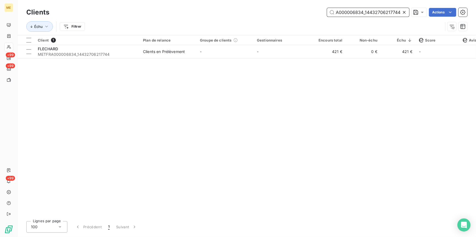
type input "METFRA000006834_14432706217744"
click at [231, 58] on div "Client 1 Plan de relance Groupe de clients Gestionnaires Encours total Non-échu…" at bounding box center [247, 126] width 459 height 182
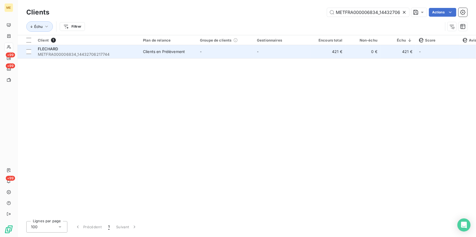
click at [232, 55] on td "-" at bounding box center [225, 51] width 57 height 13
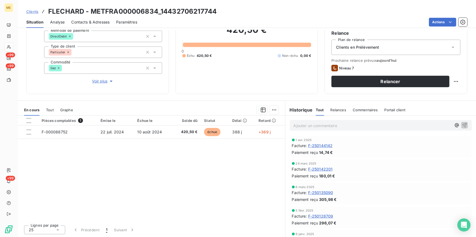
click at [336, 107] on div "Relances" at bounding box center [339, 110] width 16 height 12
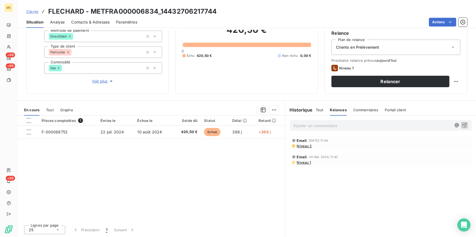
click at [322, 110] on div "Tout Relances Commentaires Portail client" at bounding box center [361, 110] width 90 height 12
click at [316, 111] on span "Tout" at bounding box center [320, 110] width 8 height 4
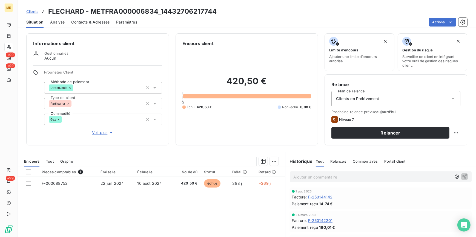
click at [101, 131] on span "Voir plus" at bounding box center [103, 132] width 22 height 5
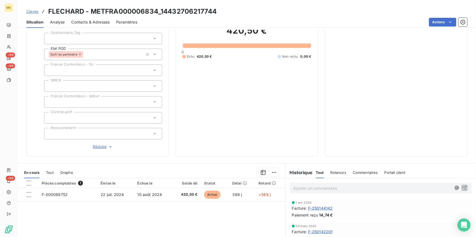
scroll to position [124, 0]
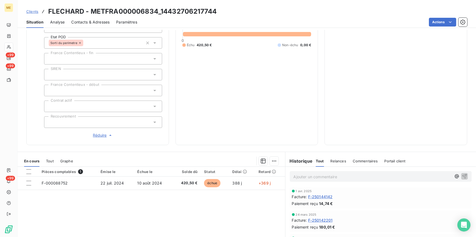
click at [99, 136] on span "Réduire" at bounding box center [103, 135] width 20 height 5
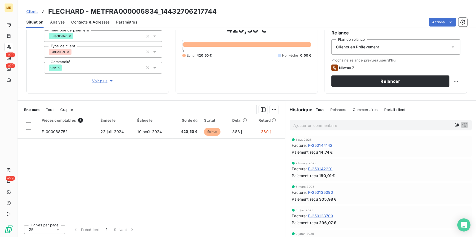
scroll to position [0, 0]
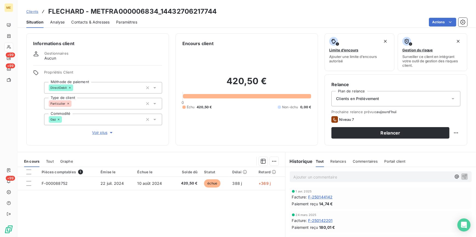
click at [36, 12] on span "Clients" at bounding box center [32, 11] width 12 height 4
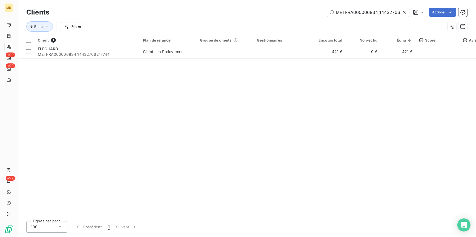
scroll to position [0, 15]
click at [405, 15] on icon at bounding box center [404, 12] width 5 height 5
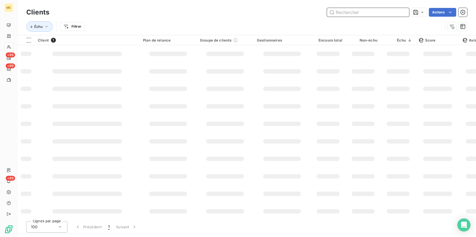
click at [401, 10] on input "text" at bounding box center [368, 12] width 82 height 9
paste input "METFRA000002393_30000910230288"
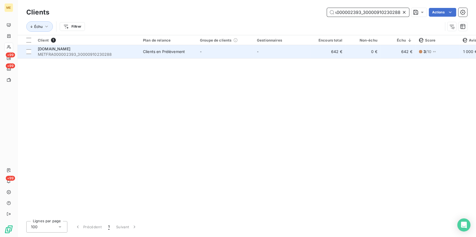
type input "METFRA000002393_30000910230288"
click at [264, 54] on td "-" at bounding box center [282, 51] width 57 height 13
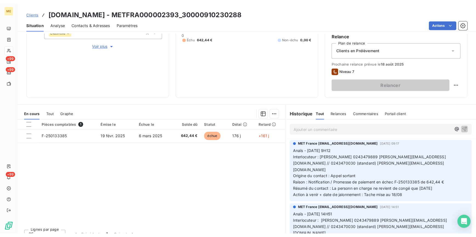
scroll to position [90, 0]
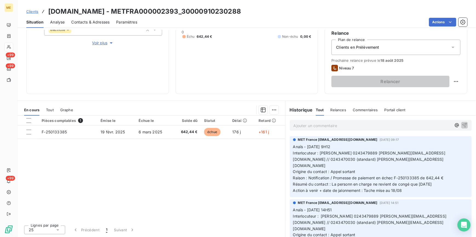
click at [36, 13] on span "Clients" at bounding box center [32, 11] width 12 height 4
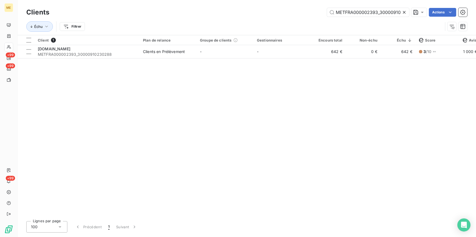
click at [405, 10] on icon at bounding box center [404, 12] width 5 height 5
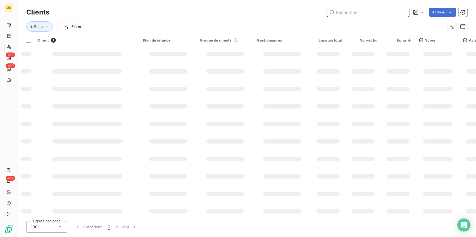
click at [399, 15] on input "text" at bounding box center [368, 12] width 82 height 9
paste input "METFRA000007117_19618234367474"
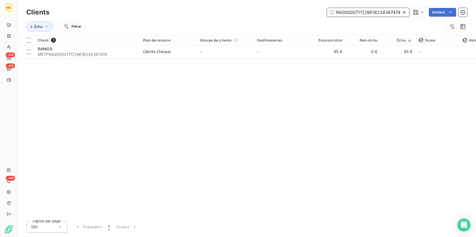
type input "METFRA000007117_19618234367474"
click at [361, 52] on td "0 €" at bounding box center [363, 51] width 35 height 13
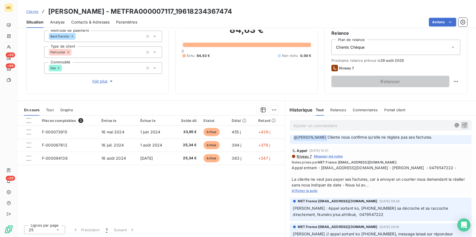
scroll to position [124, 0]
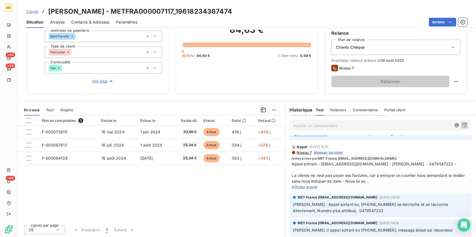
click at [30, 9] on link "Clients" at bounding box center [32, 11] width 12 height 5
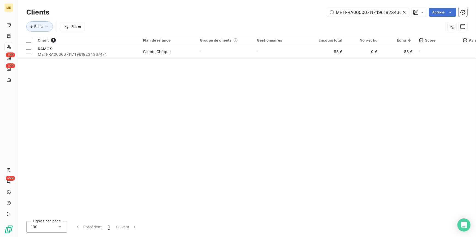
click at [406, 10] on icon at bounding box center [404, 12] width 5 height 5
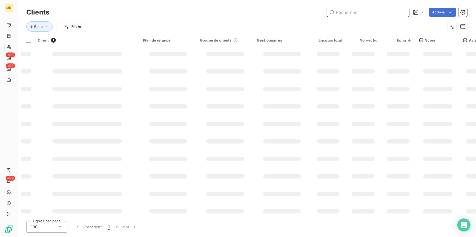
click at [399, 10] on input "text" at bounding box center [368, 12] width 82 height 9
paste input "METFRA000000472_15249348727133"
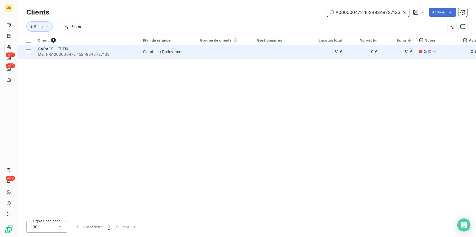
type input "METFRA000000472_15249348727133"
click at [306, 48] on td "-" at bounding box center [282, 51] width 57 height 13
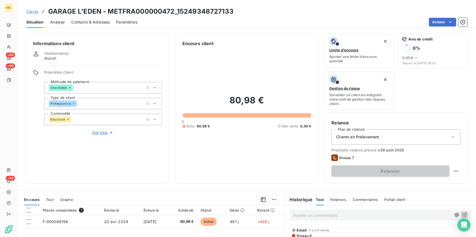
click at [30, 11] on span "Clients" at bounding box center [32, 11] width 12 height 4
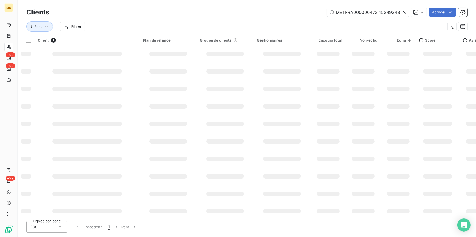
scroll to position [0, 15]
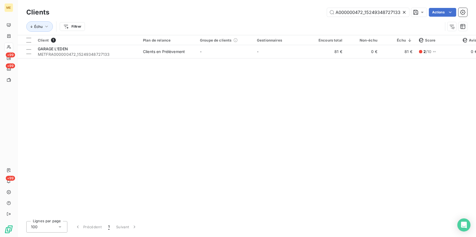
click at [404, 12] on icon at bounding box center [404, 12] width 3 height 3
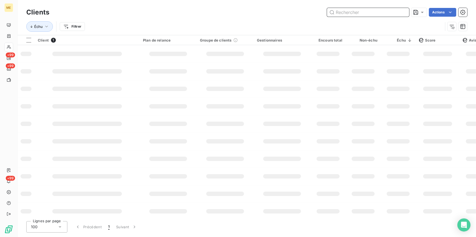
click at [401, 10] on input "text" at bounding box center [368, 12] width 82 height 9
paste input "METFRA000007700_44605933429819"
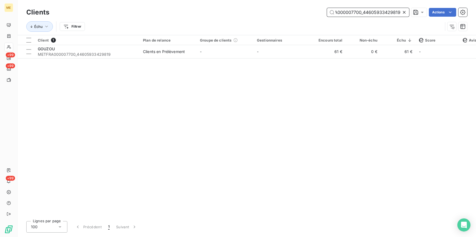
type input "METFRA000007700_44605933429819"
click at [332, 59] on div "Client 1 Plan de relance Groupe de clients Gestionnaires Encours total Non-échu…" at bounding box center [247, 126] width 459 height 182
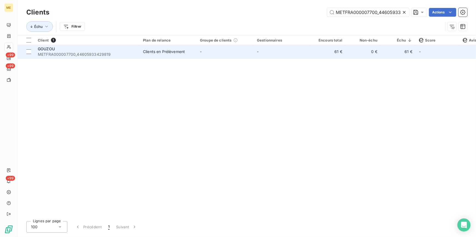
click at [336, 53] on td "61 €" at bounding box center [328, 51] width 35 height 13
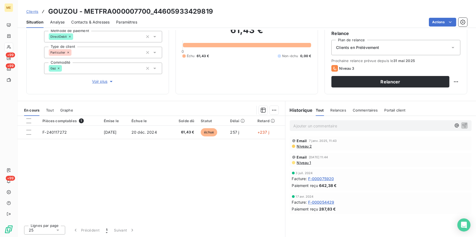
scroll to position [51, 0]
